Goal: Task Accomplishment & Management: Manage account settings

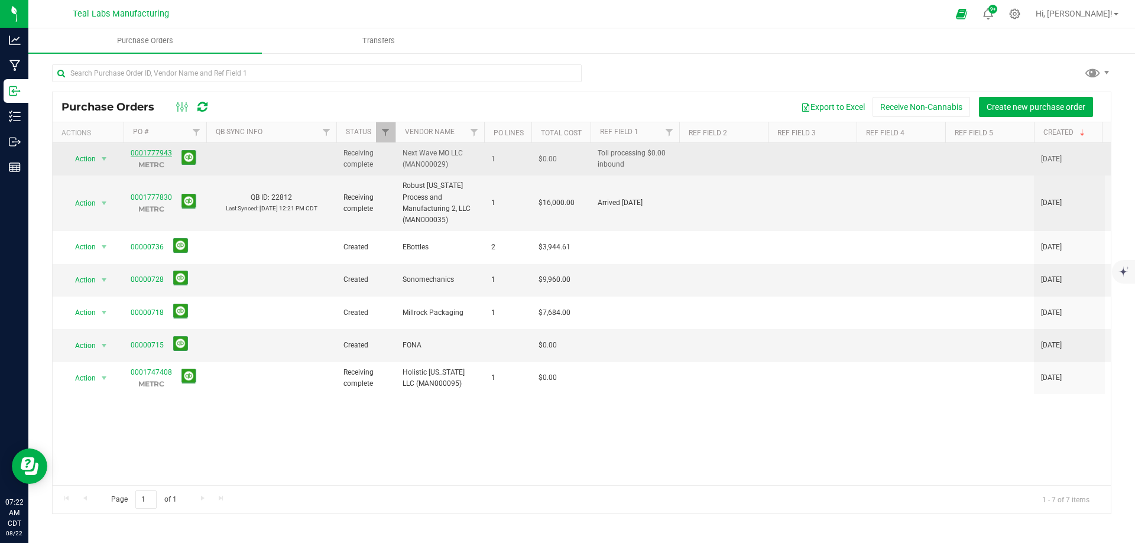
click at [153, 151] on link "0001777943" at bounding box center [151, 153] width 41 height 8
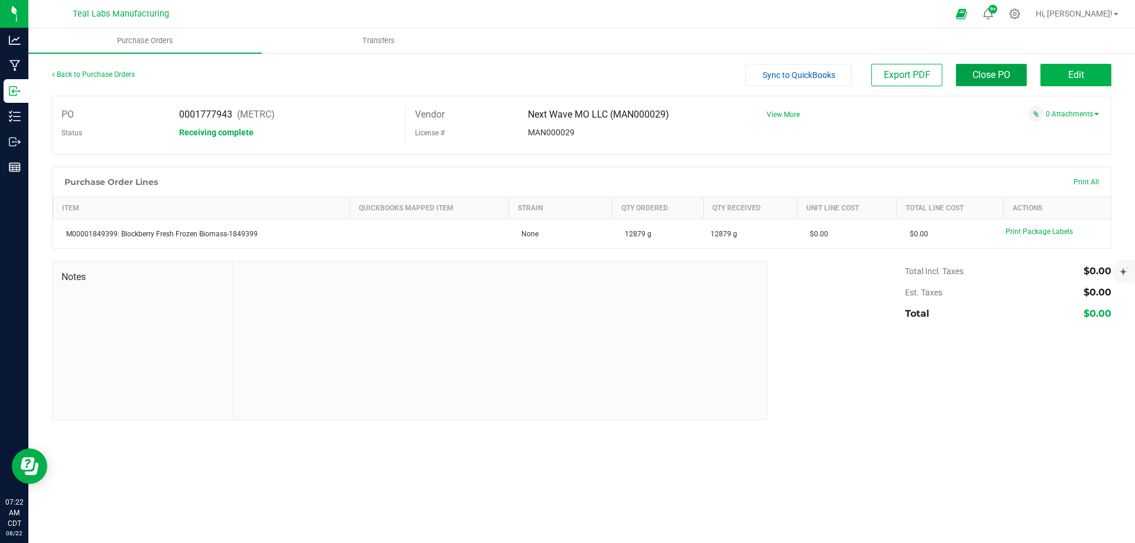
click at [975, 82] on button "Close PO" at bounding box center [991, 75] width 71 height 22
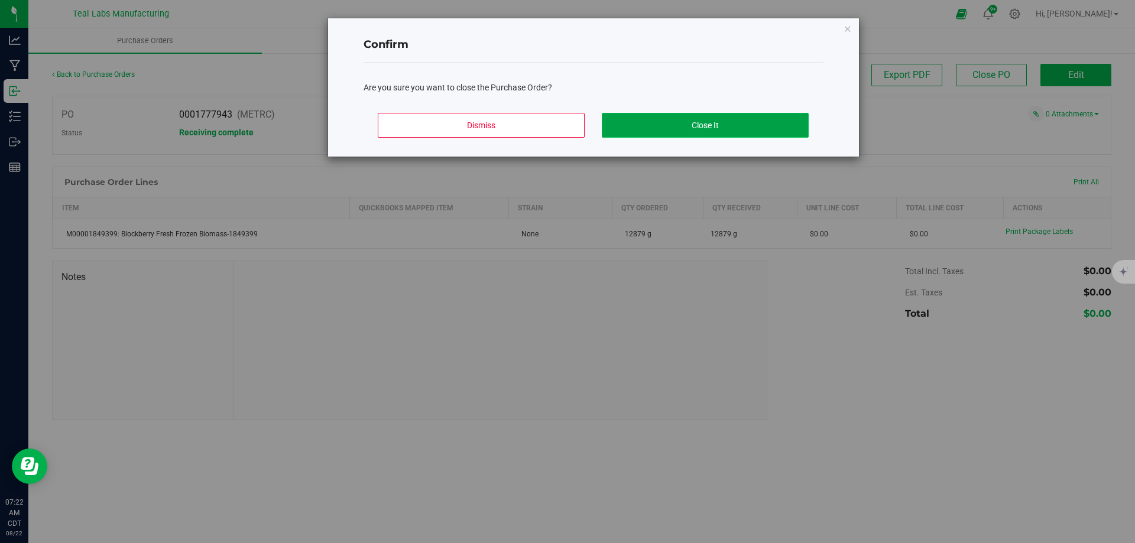
click at [723, 123] on button "Close It" at bounding box center [705, 125] width 207 height 25
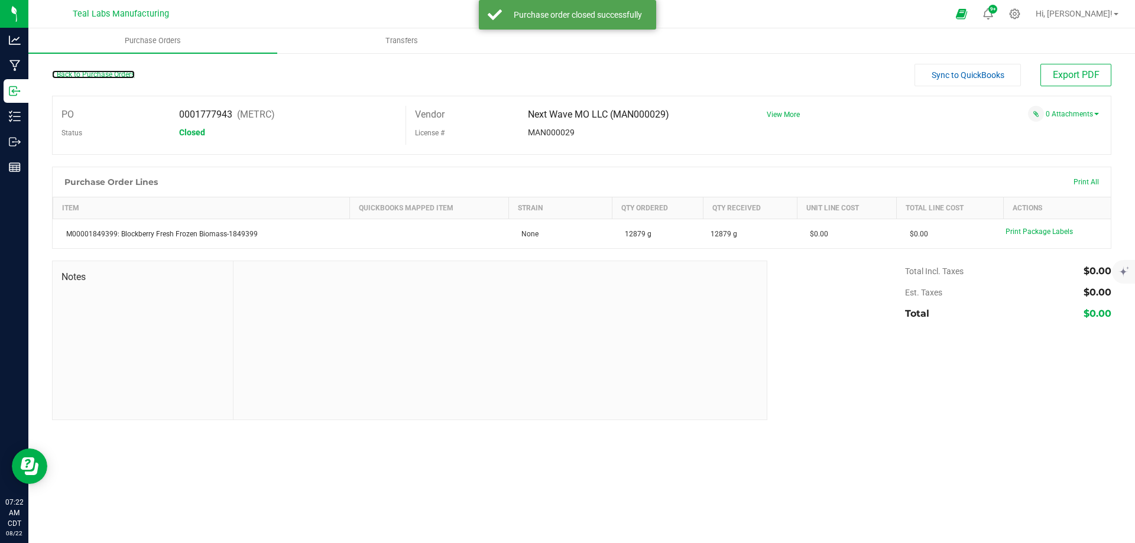
click at [90, 75] on link "Back to Purchase Orders" at bounding box center [93, 74] width 83 height 8
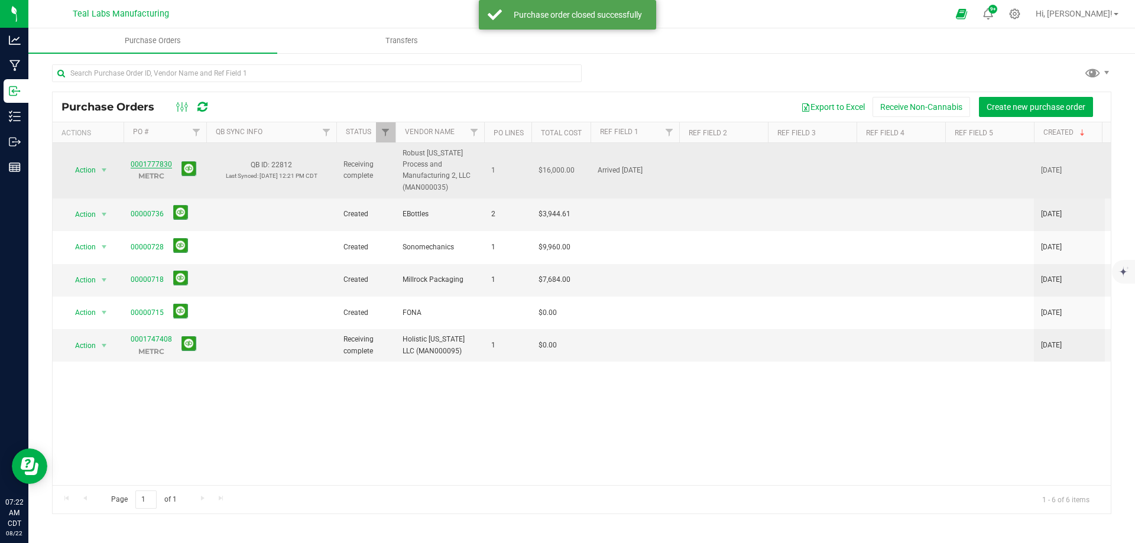
click at [153, 167] on link "0001777830" at bounding box center [151, 164] width 41 height 8
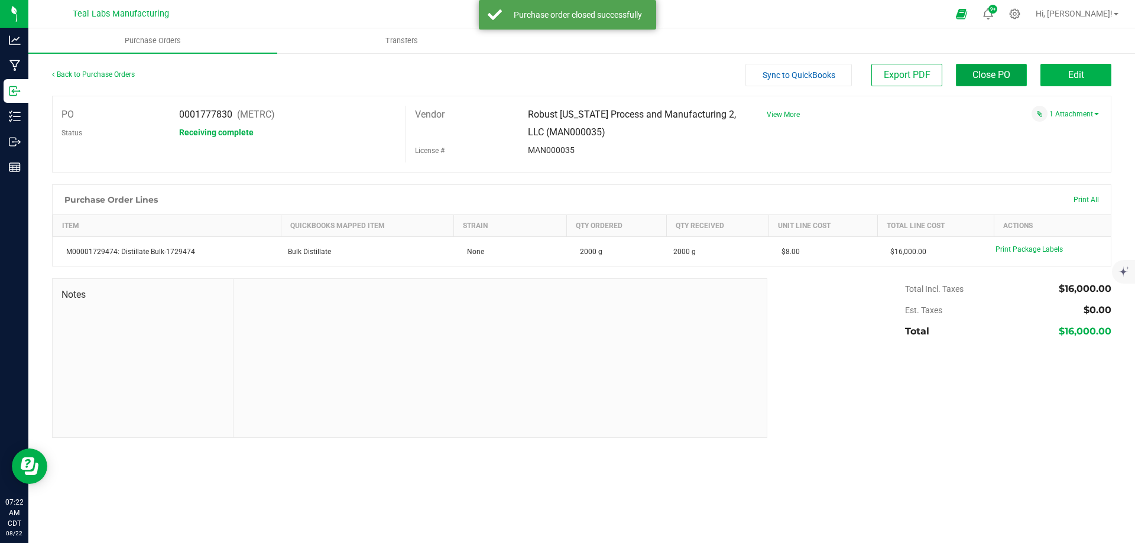
click at [992, 70] on span "Close PO" at bounding box center [992, 74] width 38 height 11
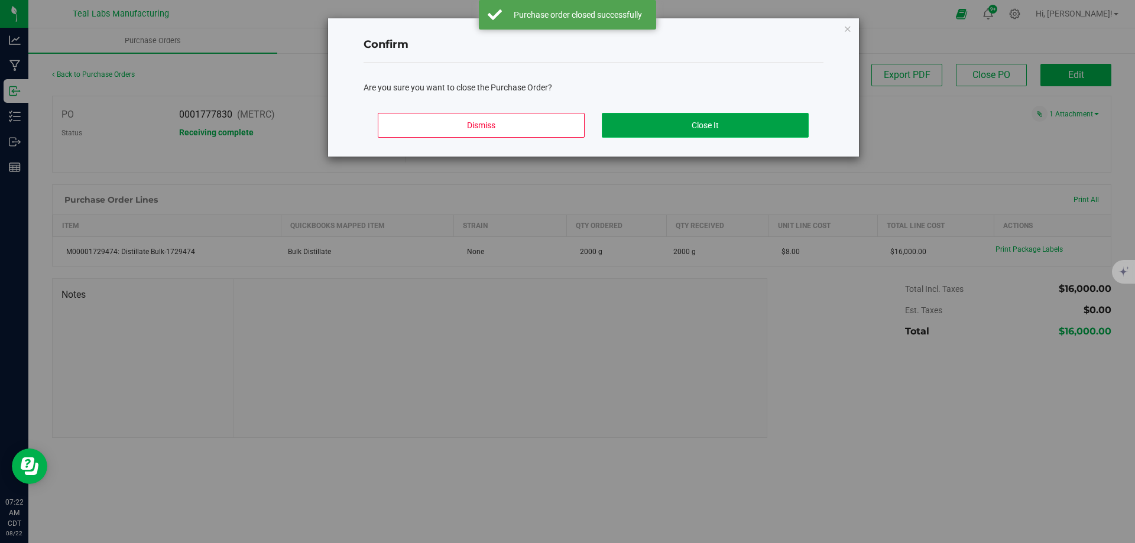
click at [711, 115] on button "Close It" at bounding box center [705, 125] width 207 height 25
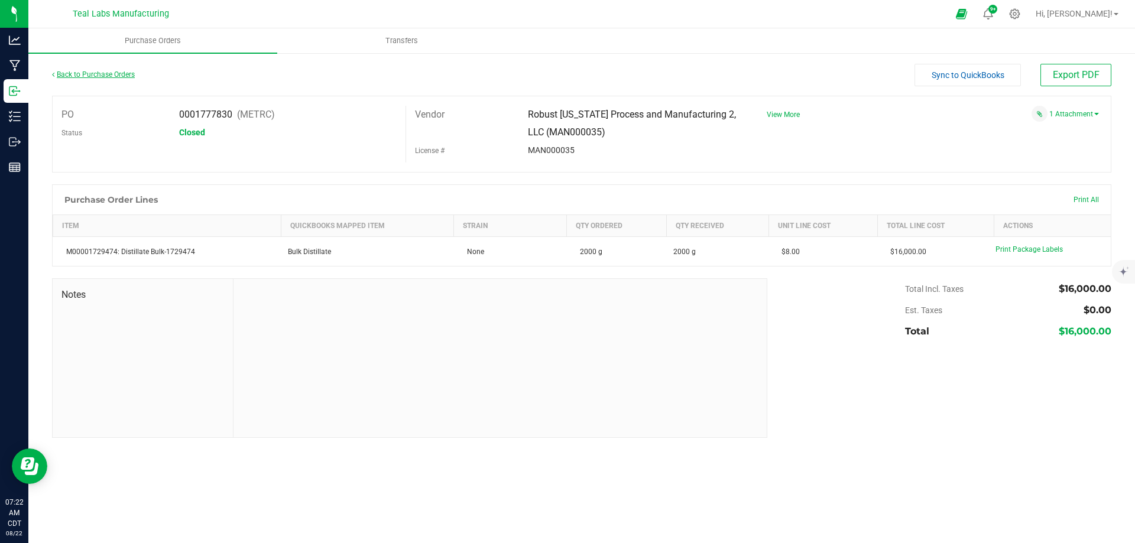
click at [109, 76] on link "Back to Purchase Orders" at bounding box center [93, 74] width 83 height 8
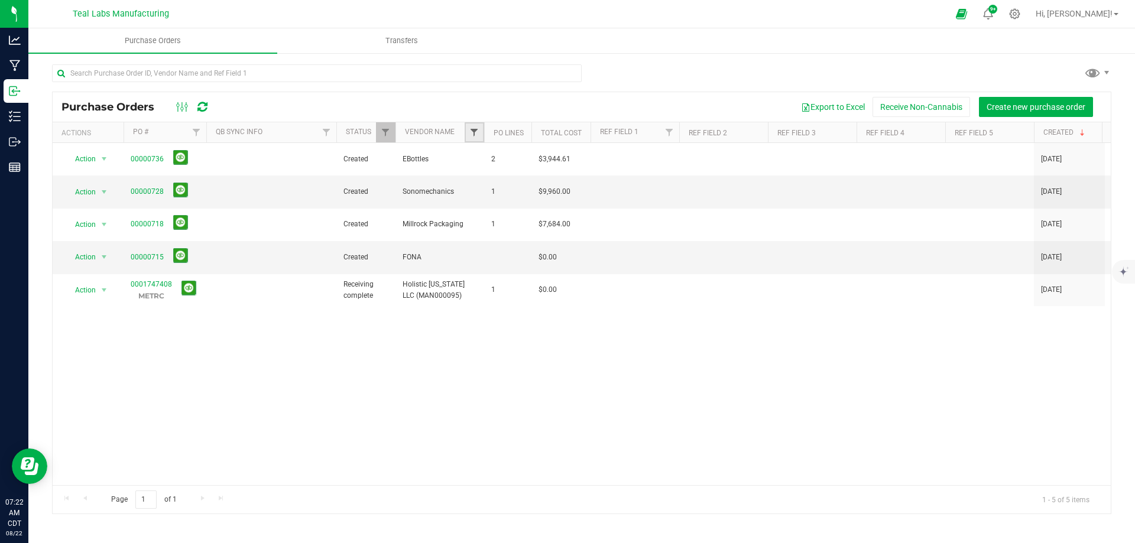
click at [470, 135] on span "Filter" at bounding box center [474, 132] width 9 height 9
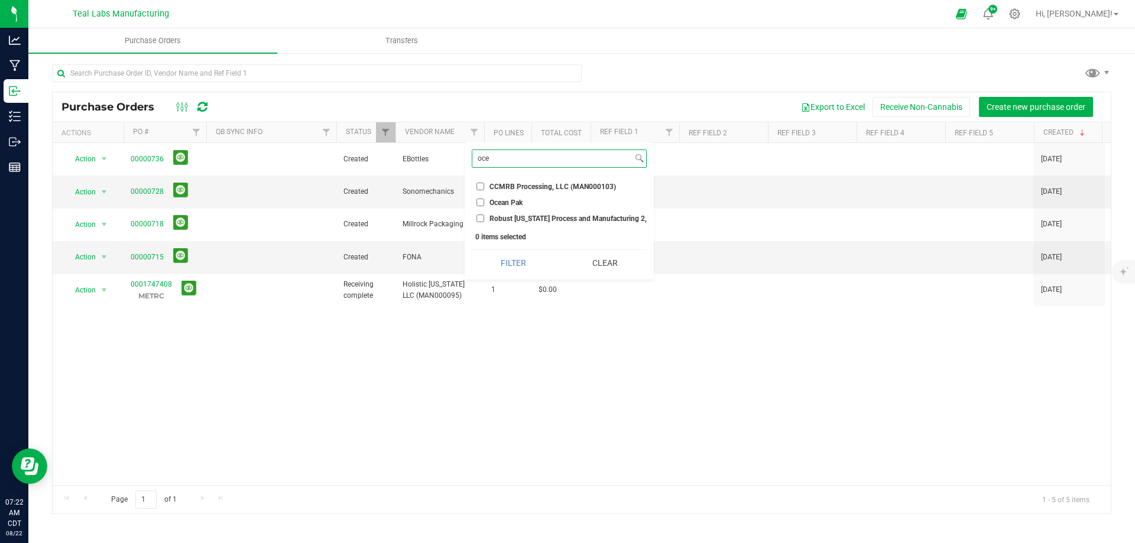
type input "oce"
click at [482, 204] on input "Ocean Pak" at bounding box center [481, 203] width 8 height 8
checkbox input "true"
click at [518, 267] on button "Filter" at bounding box center [513, 263] width 83 height 26
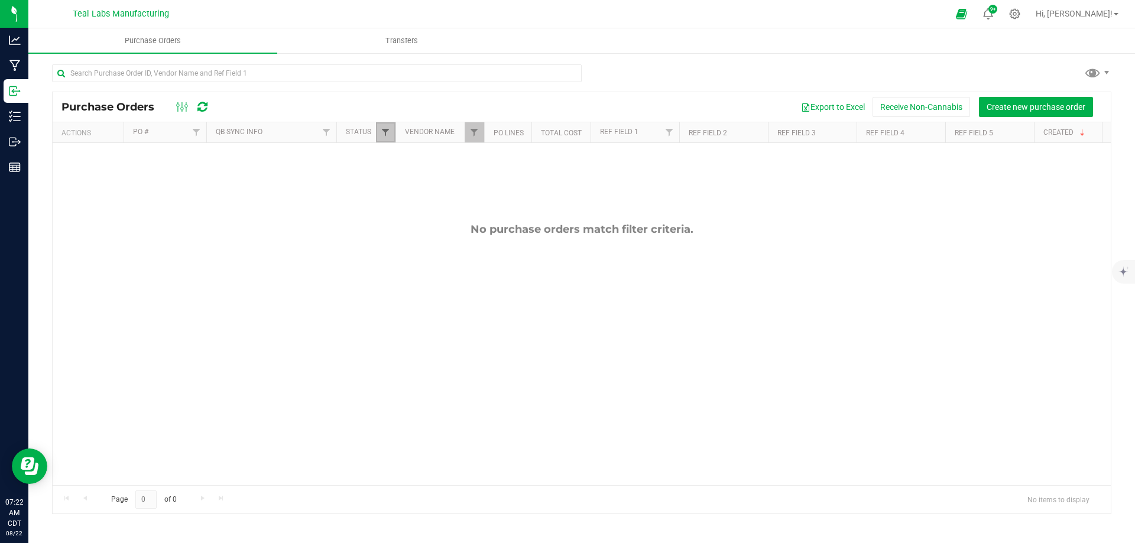
click at [384, 132] on span "Filter" at bounding box center [385, 132] width 9 height 9
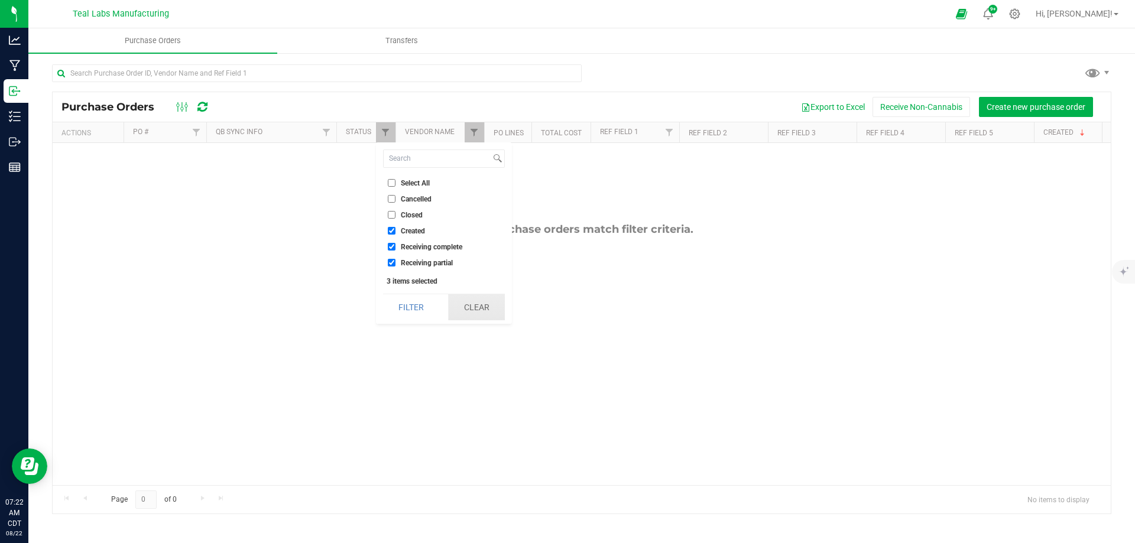
click at [481, 316] on button "Clear" at bounding box center [476, 307] width 57 height 26
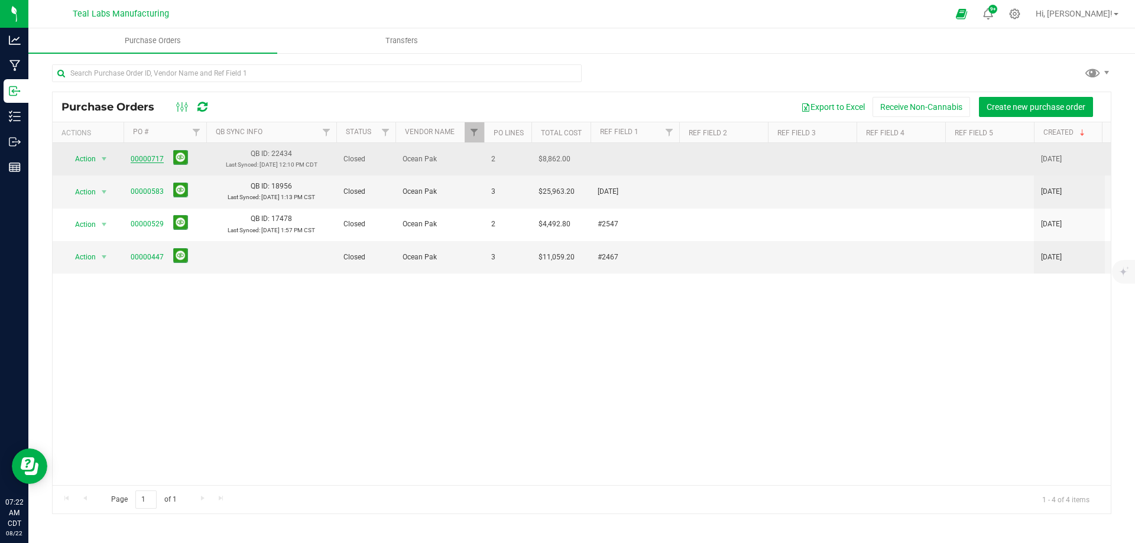
click at [146, 161] on link "00000717" at bounding box center [147, 159] width 33 height 8
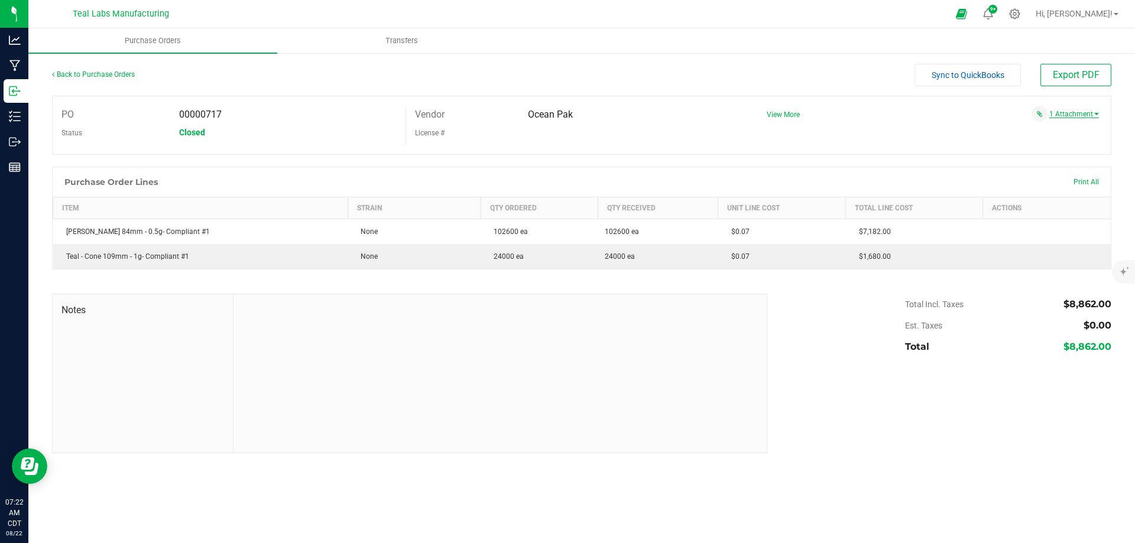
click at [1076, 116] on link "1 Attachment" at bounding box center [1075, 114] width 50 height 8
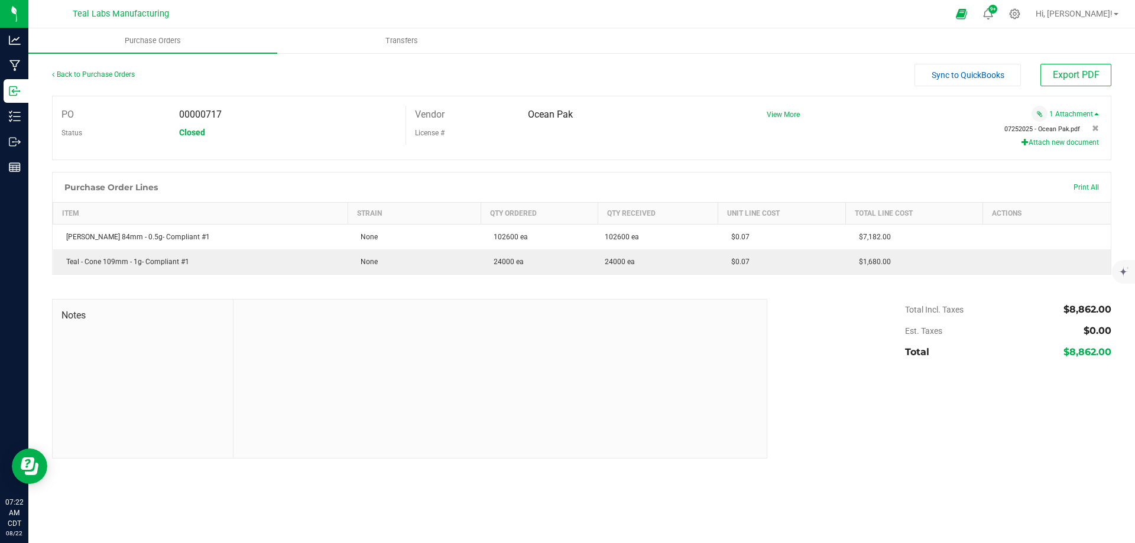
click at [1028, 129] on span "07252025 - Ocean Pak.pdf" at bounding box center [1043, 129] width 76 height 8
